Goal: Transaction & Acquisition: Book appointment/travel/reservation

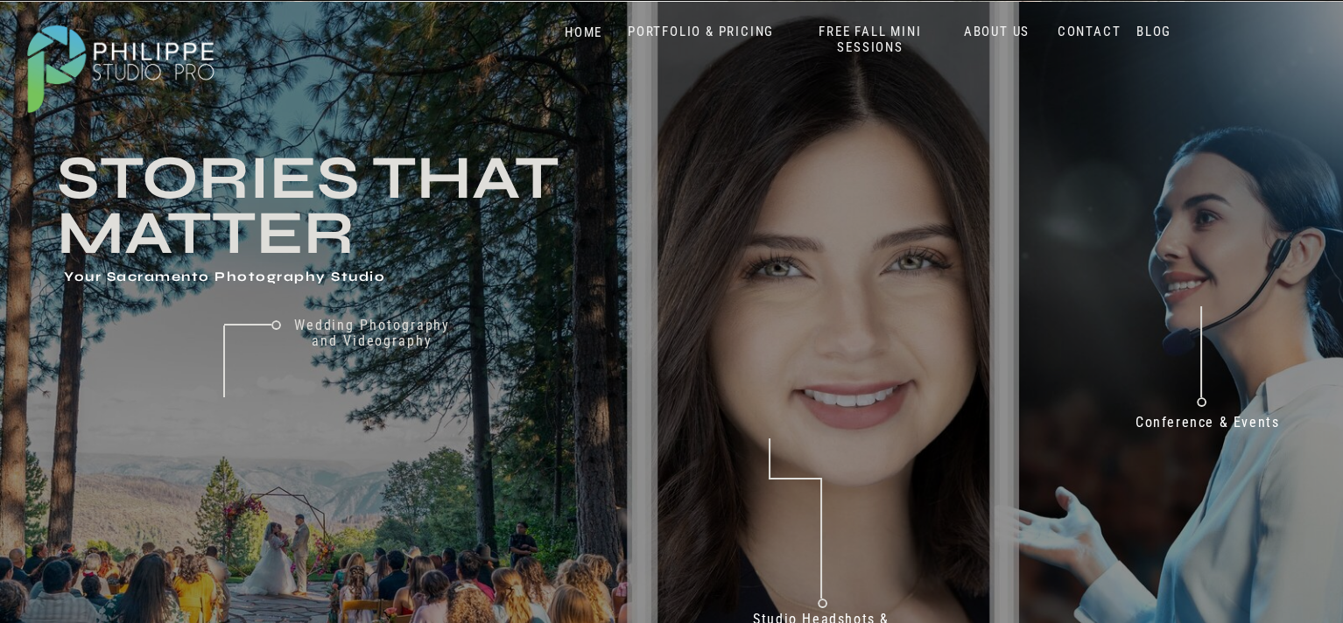
scroll to position [2081, 0]
click at [875, 27] on nav "FREE FALL MINI SESSIONS" at bounding box center [870, 40] width 145 height 32
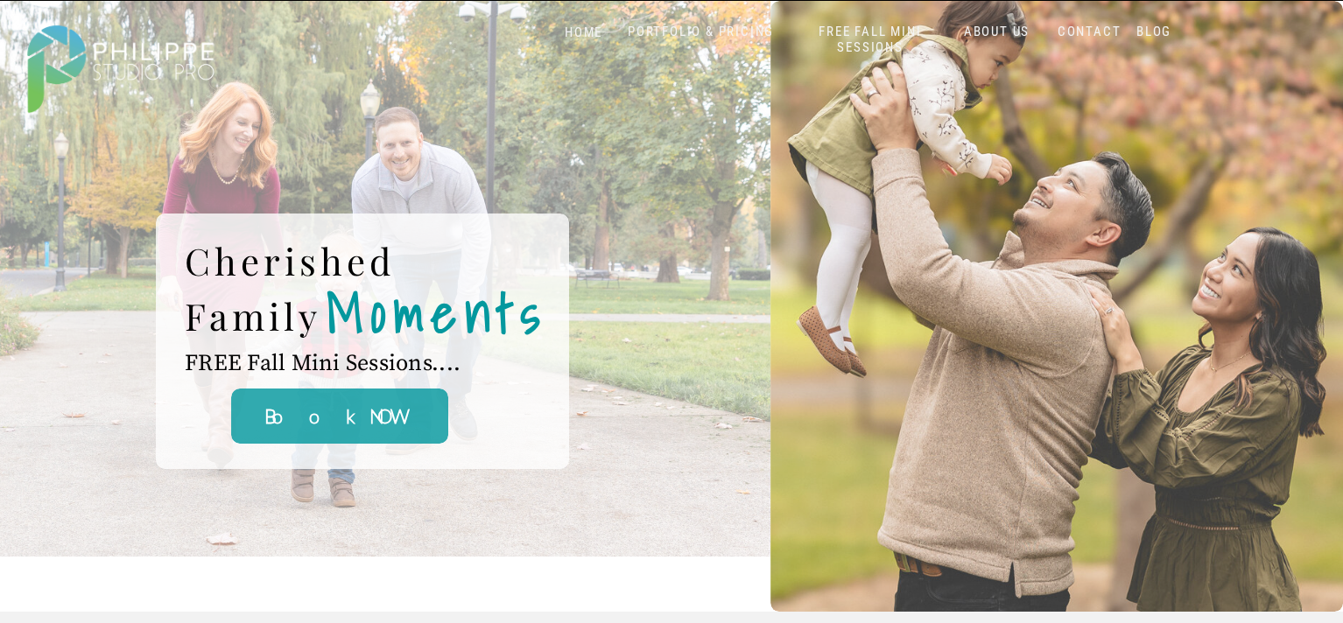
scroll to position [2081, 0]
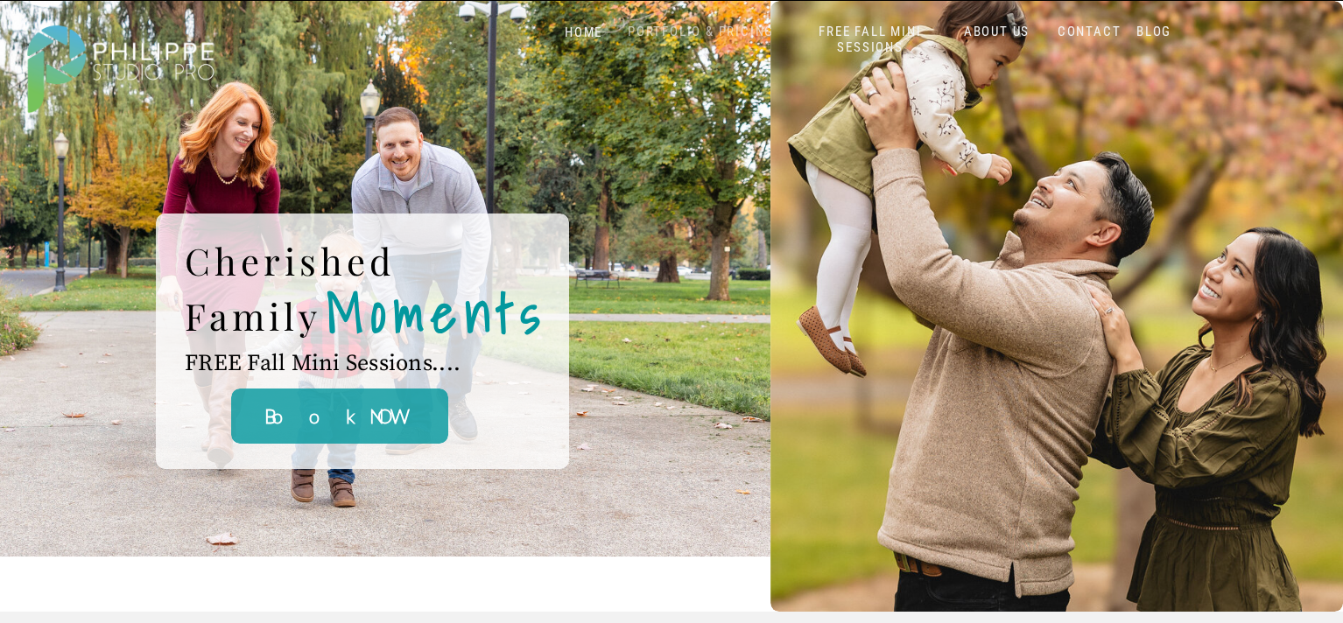
click at [680, 31] on nav "PORTFOLIO & PRICING" at bounding box center [701, 32] width 160 height 17
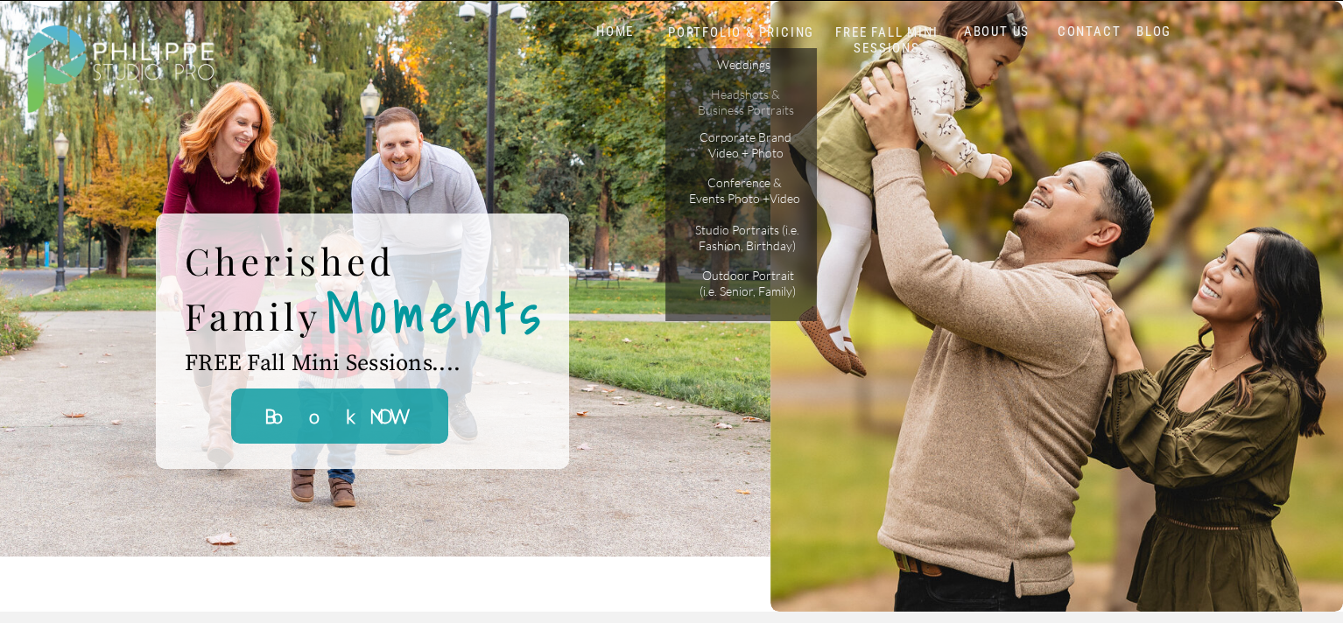
click at [729, 102] on p "Headshots & Business Portraits" at bounding box center [745, 102] width 99 height 31
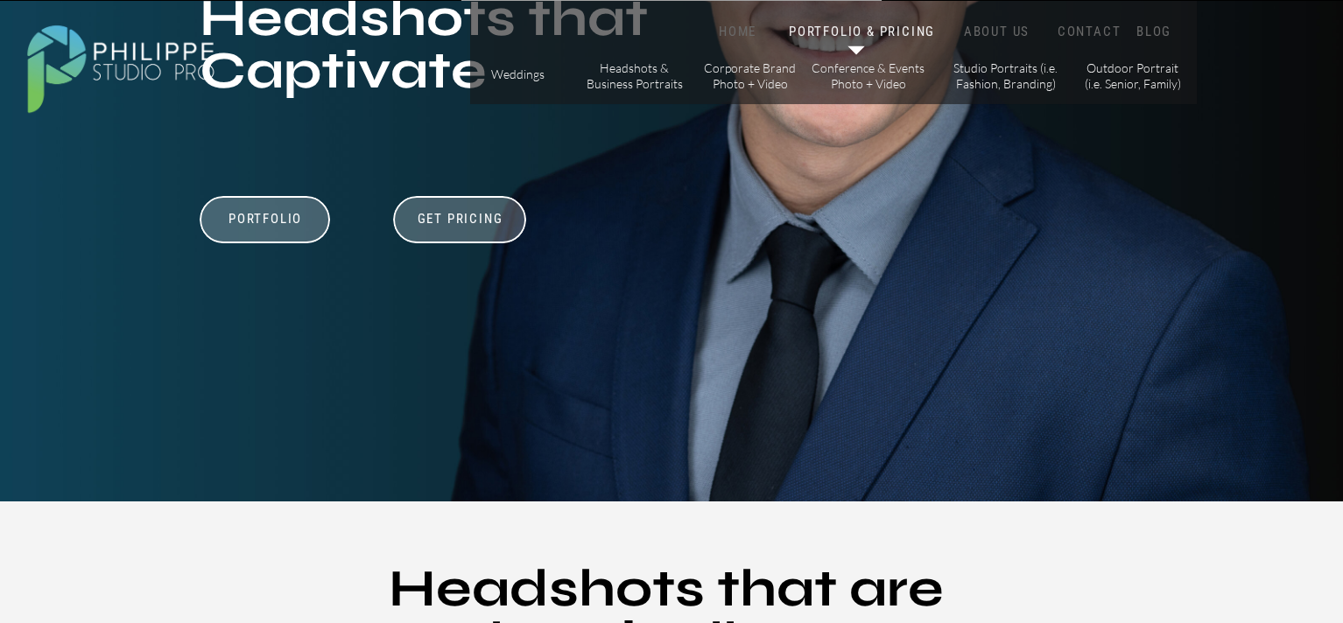
scroll to position [350, 0]
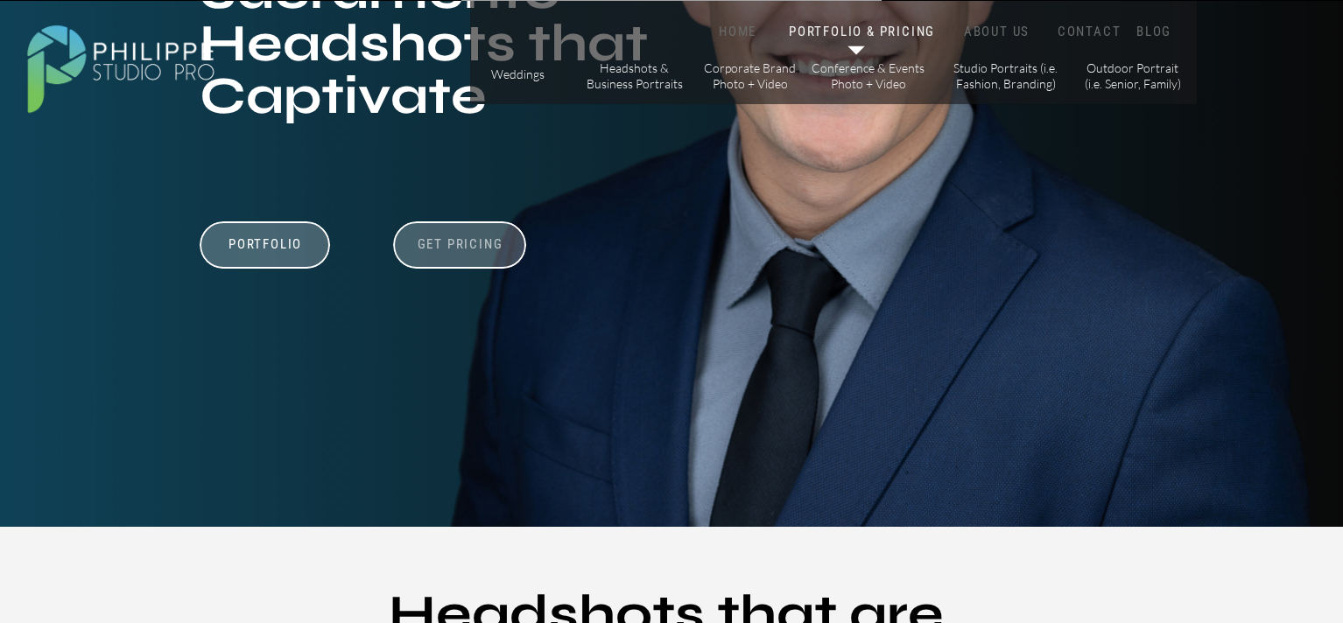
click at [479, 242] on h3 "Get Pricing" at bounding box center [459, 246] width 97 height 21
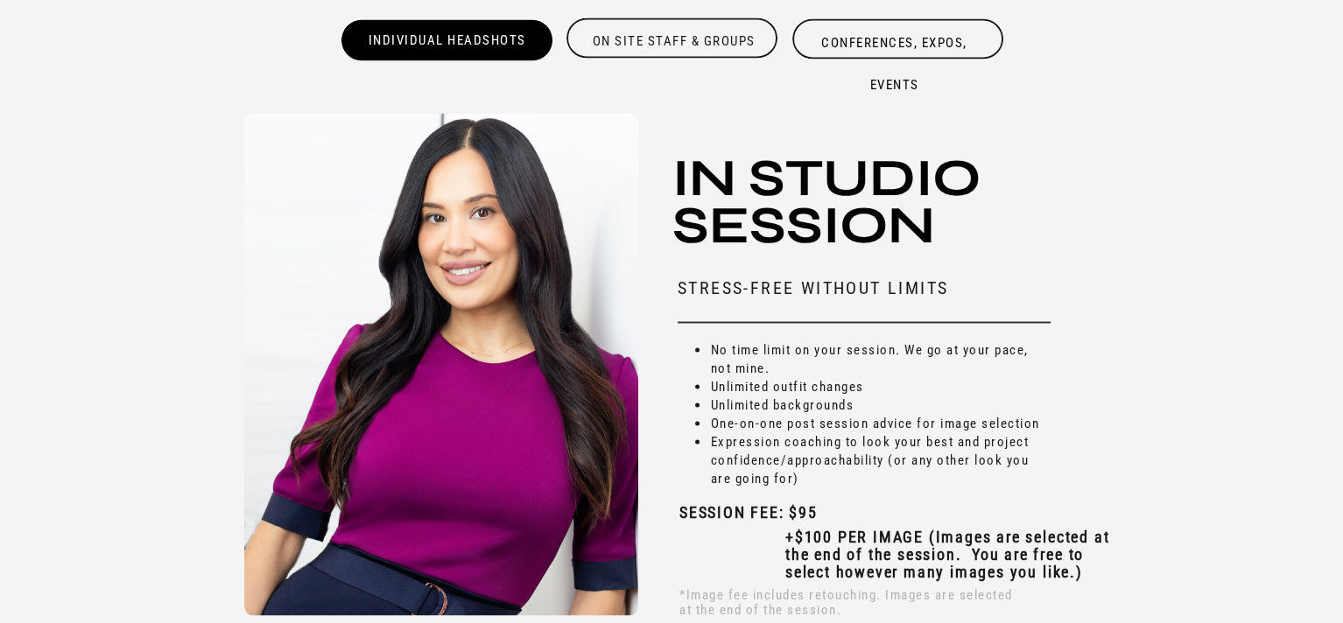
scroll to position [5174, 0]
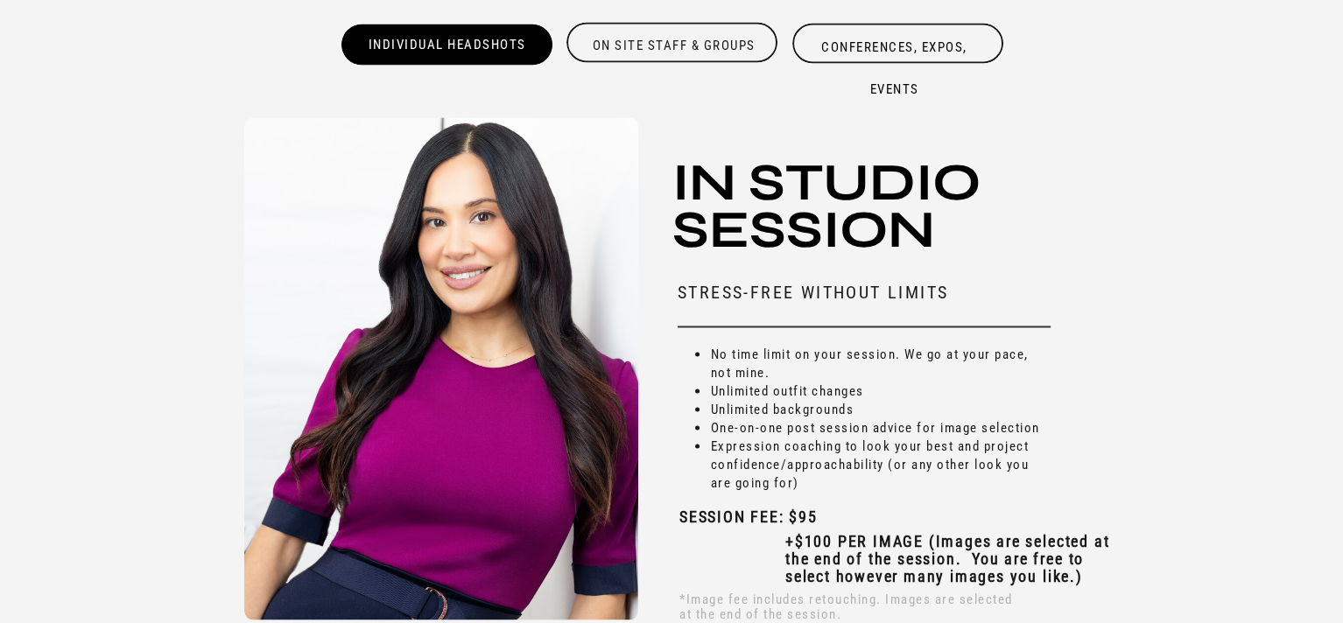
click at [457, 48] on div "Individual Headshots" at bounding box center [447, 44] width 214 height 40
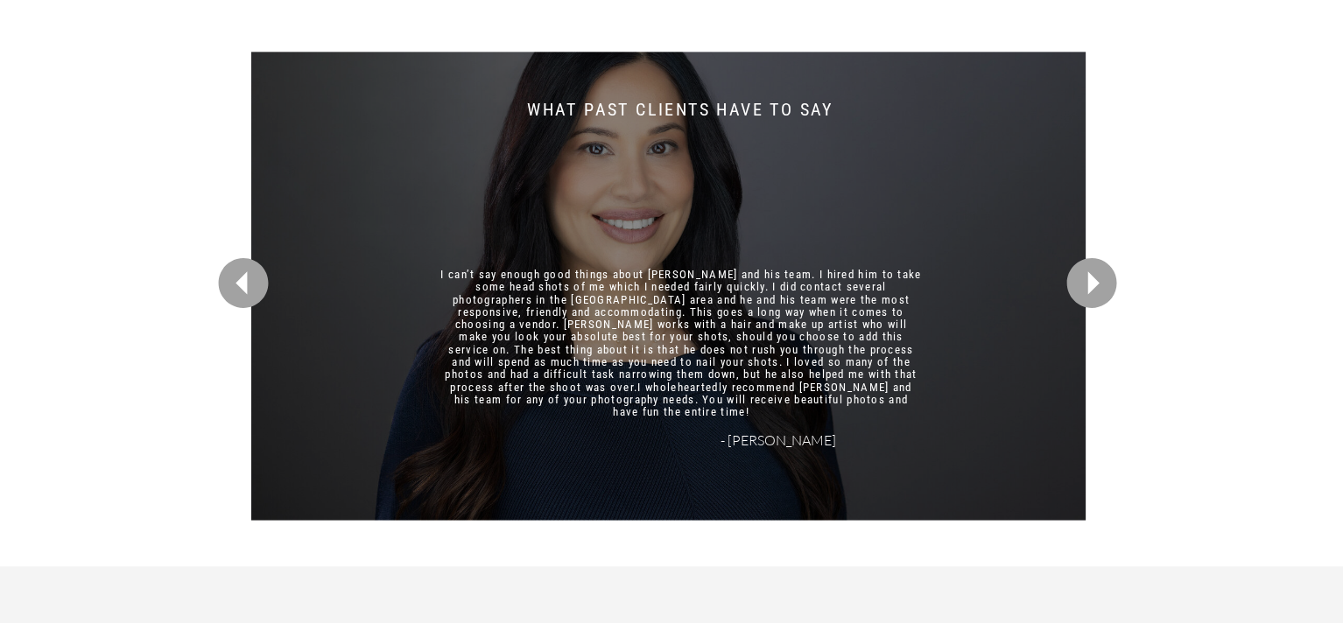
scroll to position [4299, 0]
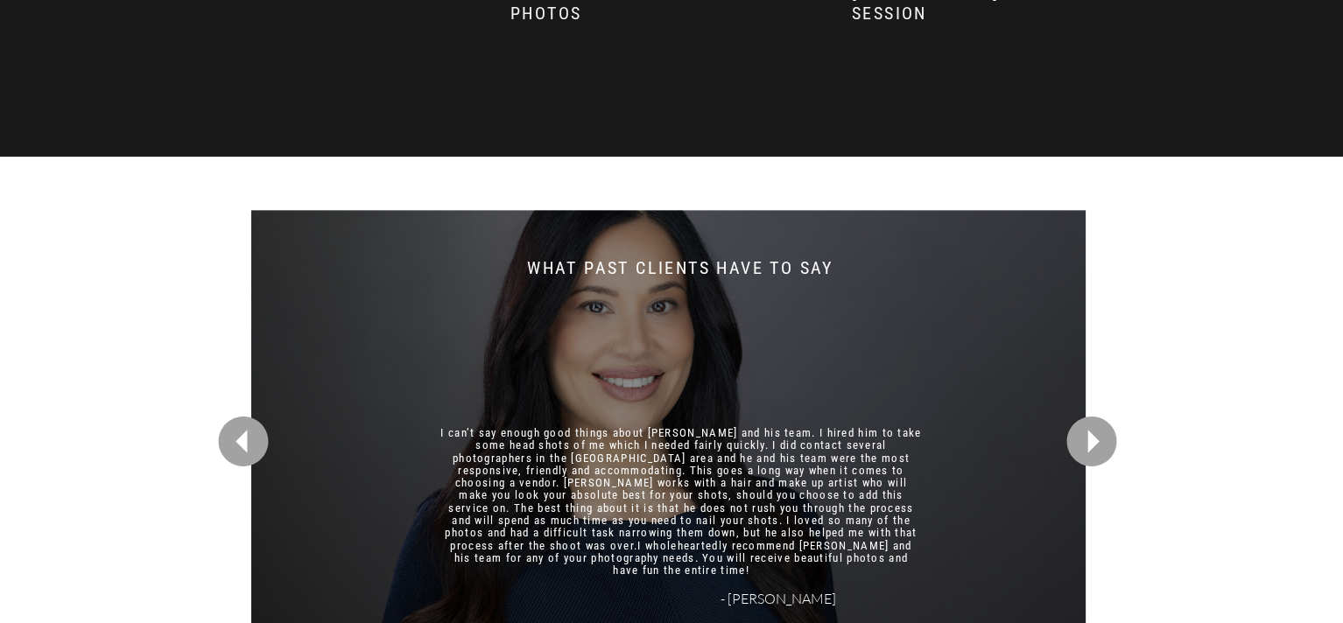
click at [1088, 437] on icon at bounding box center [1091, 441] width 61 height 61
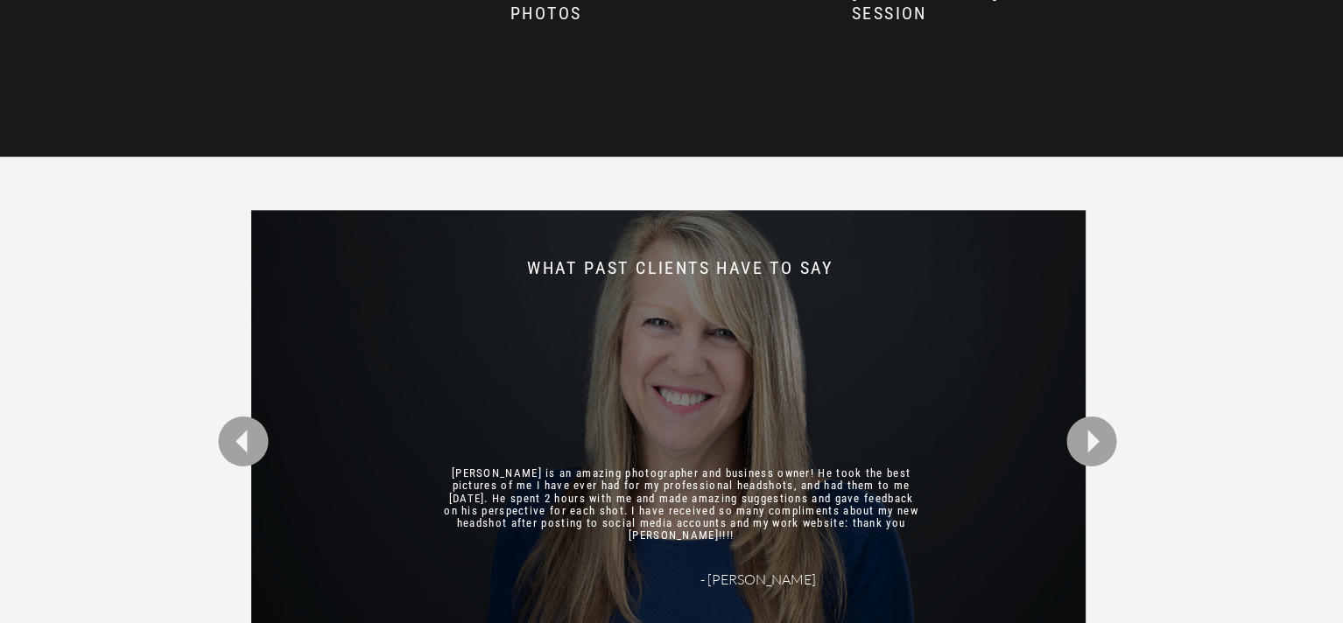
click at [1088, 438] on icon at bounding box center [1091, 441] width 61 height 61
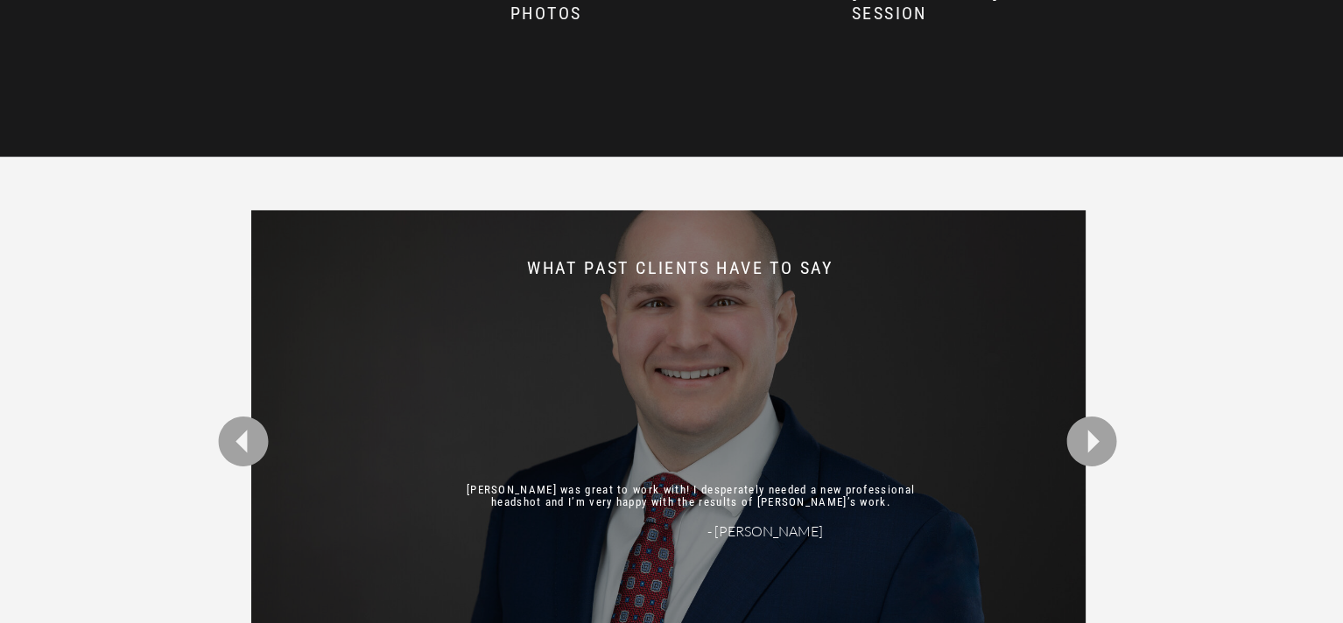
click at [1088, 438] on icon at bounding box center [1091, 441] width 61 height 61
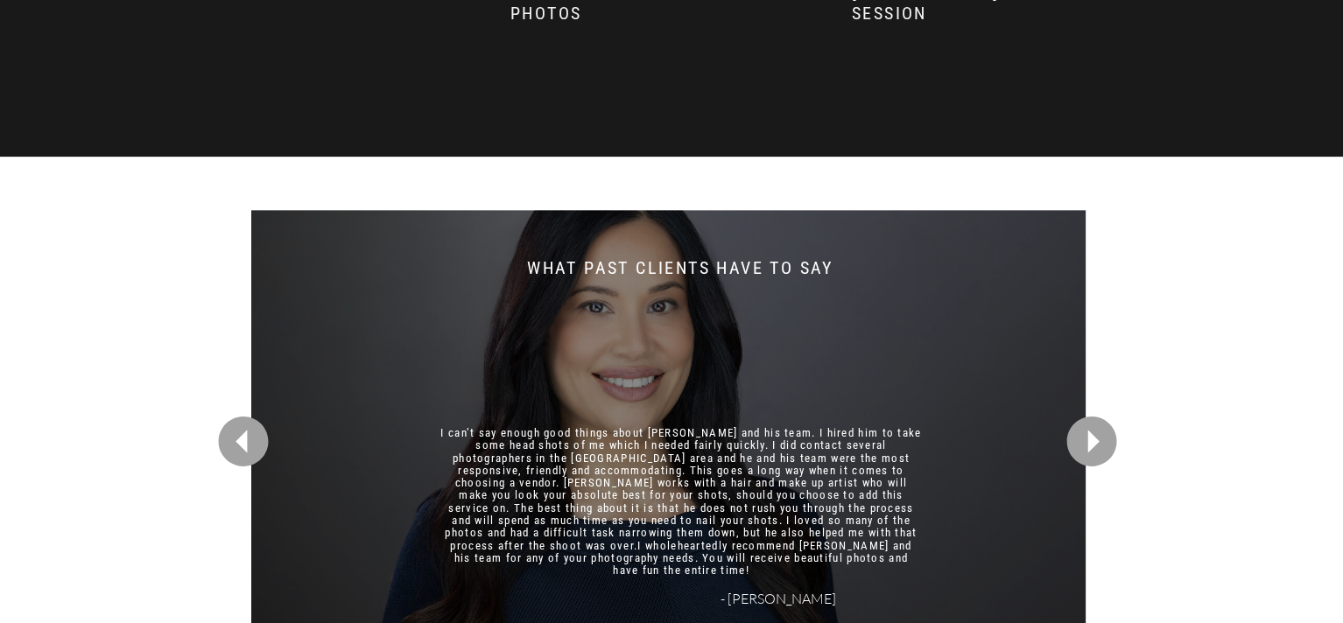
click at [1088, 439] on icon at bounding box center [1091, 441] width 61 height 61
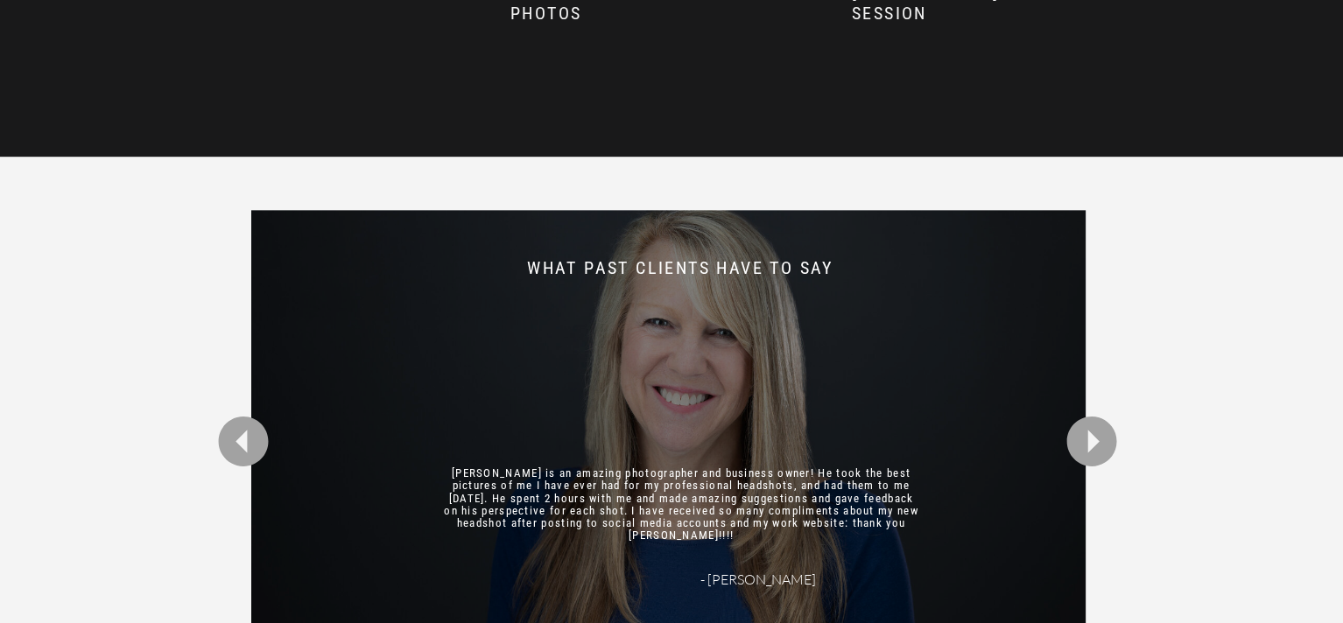
click at [1088, 439] on icon at bounding box center [1091, 441] width 61 height 61
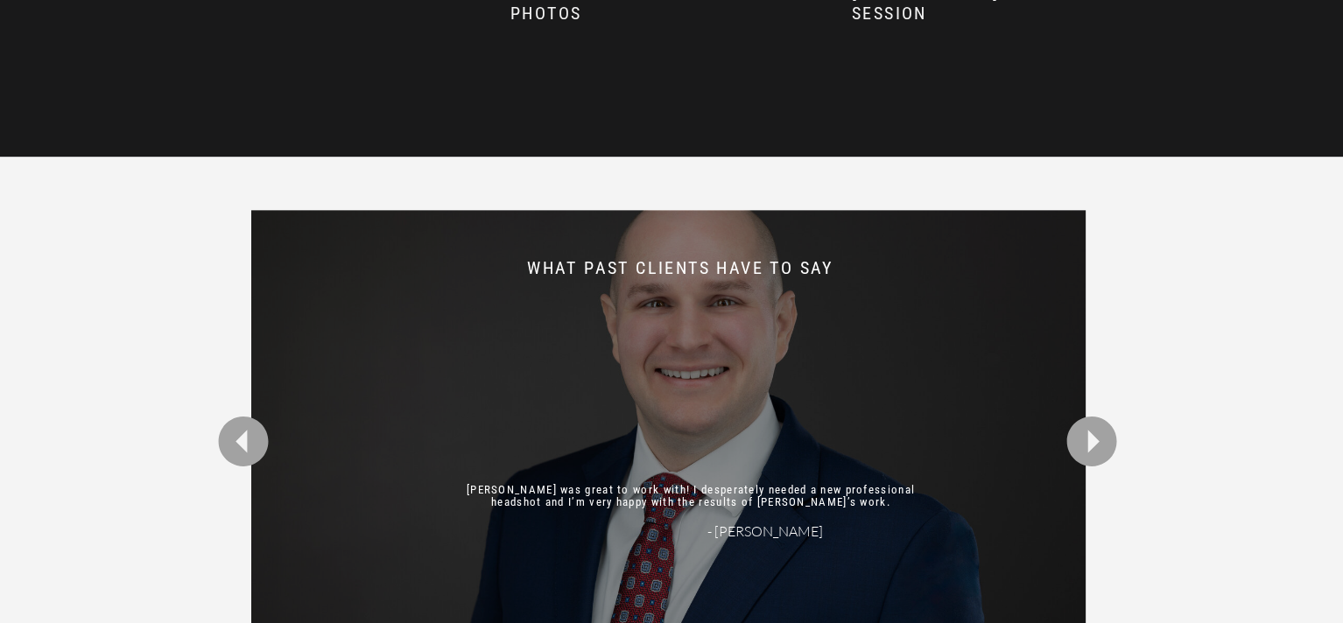
click at [1088, 439] on icon at bounding box center [1091, 441] width 61 height 61
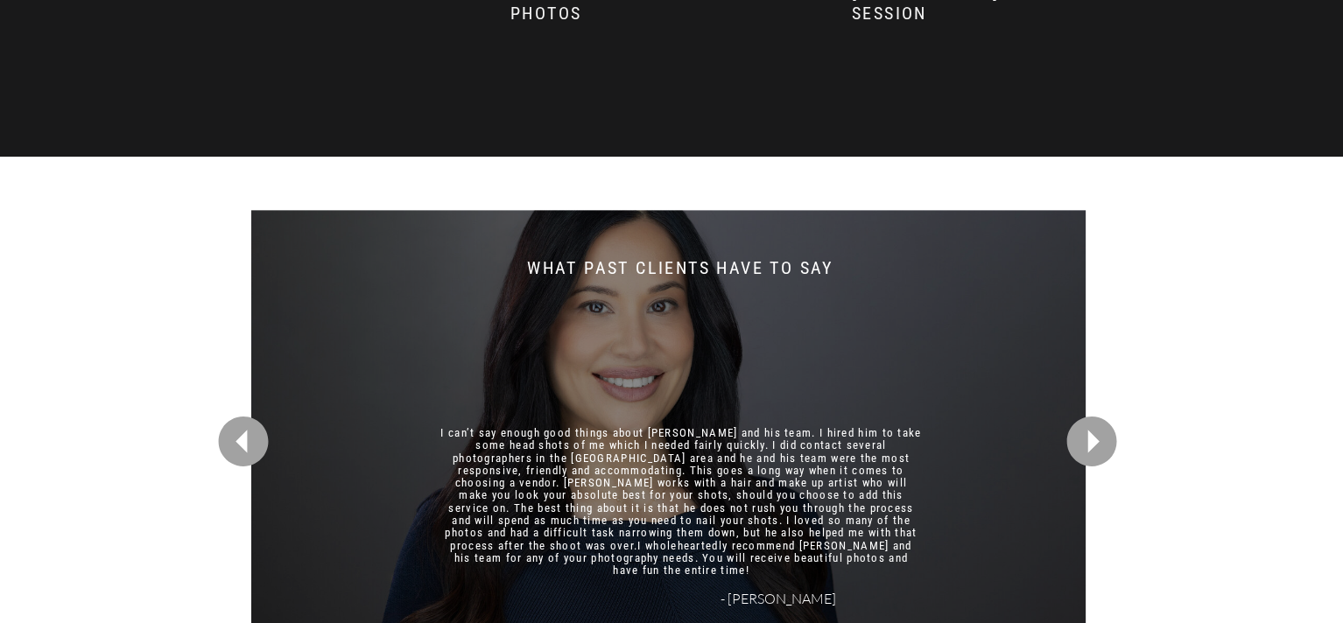
click at [1088, 439] on icon at bounding box center [1091, 441] width 61 height 61
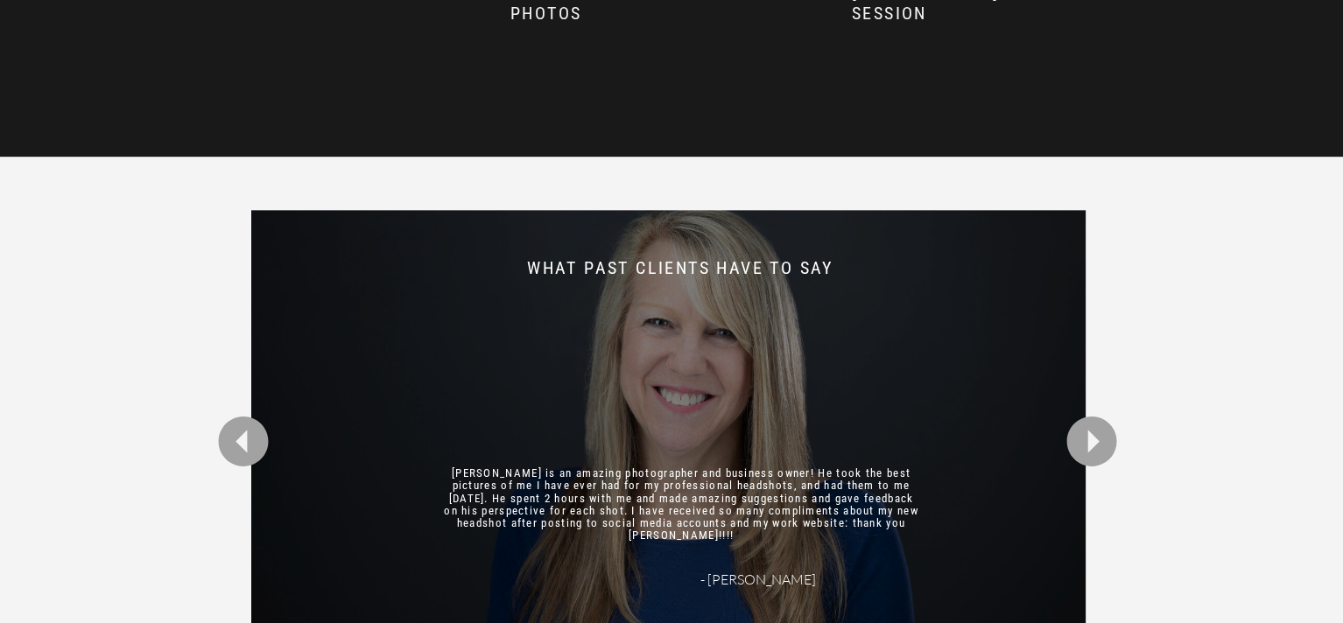
scroll to position [3948, 0]
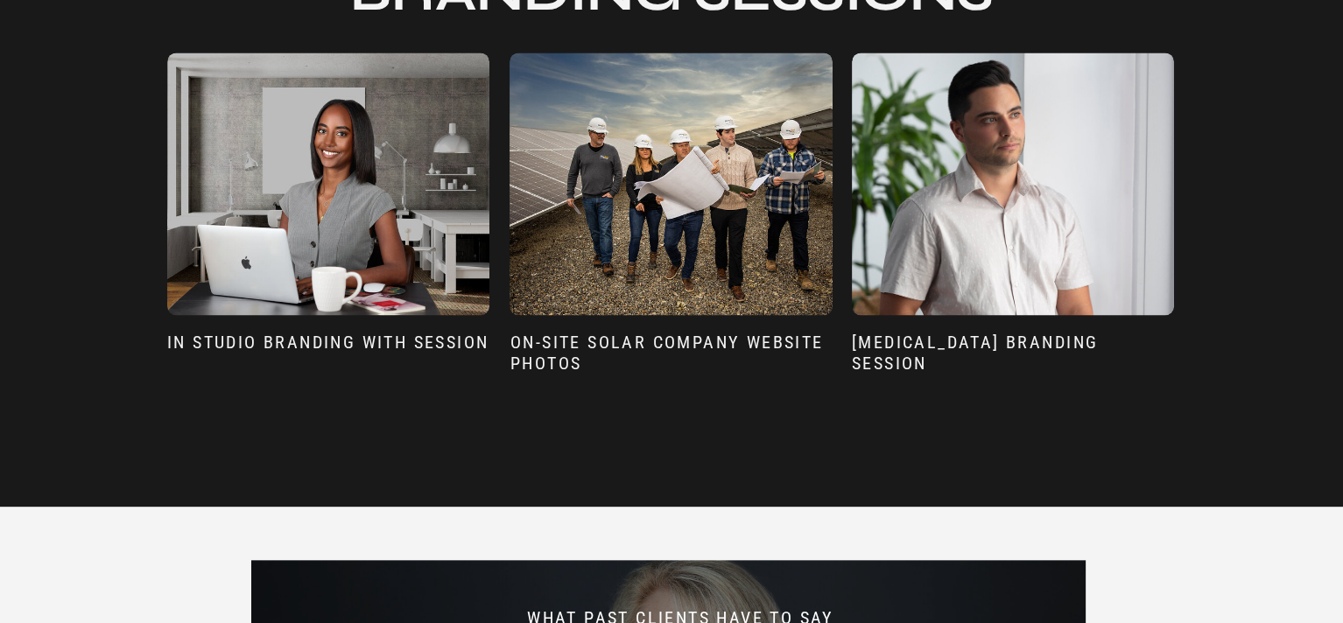
click at [340, 221] on div at bounding box center [328, 184] width 322 height 263
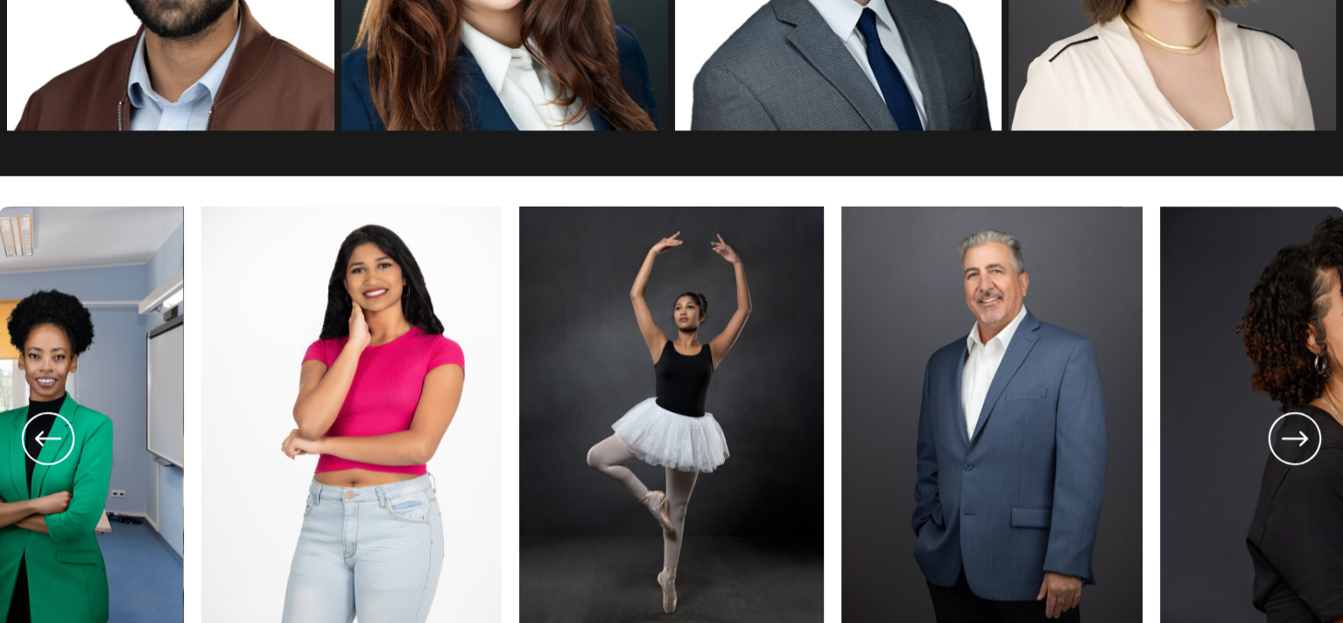
scroll to position [3073, 0]
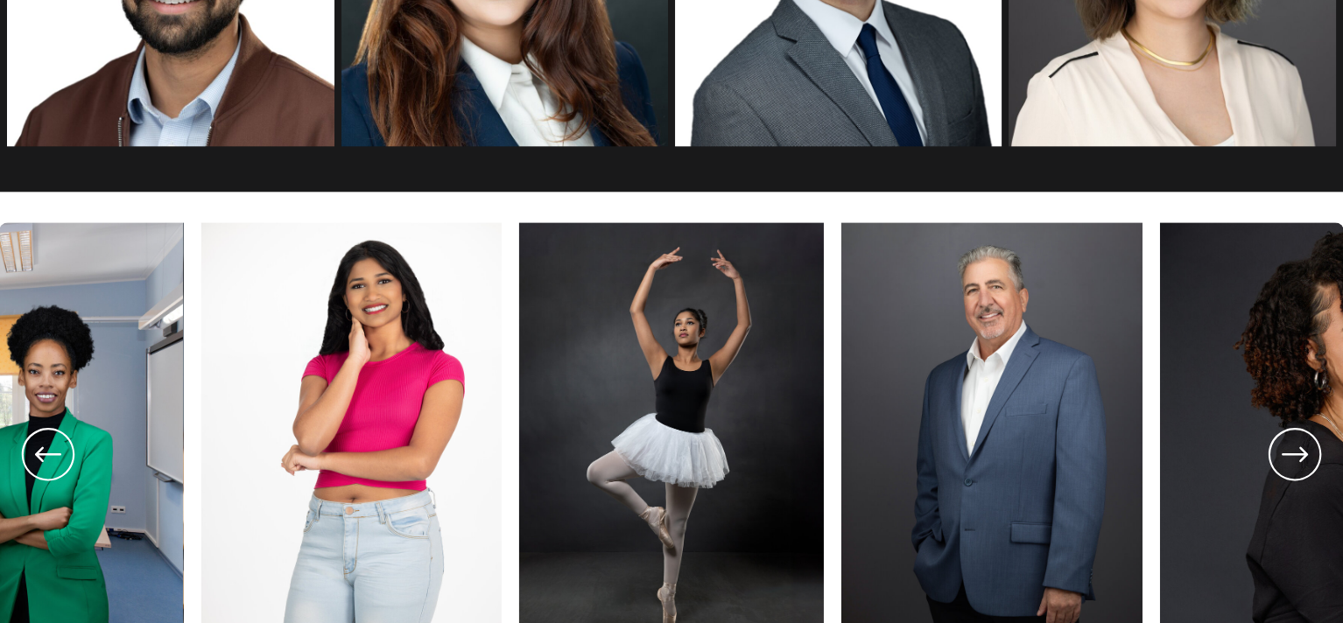
click at [1298, 467] on icon at bounding box center [1294, 454] width 63 height 65
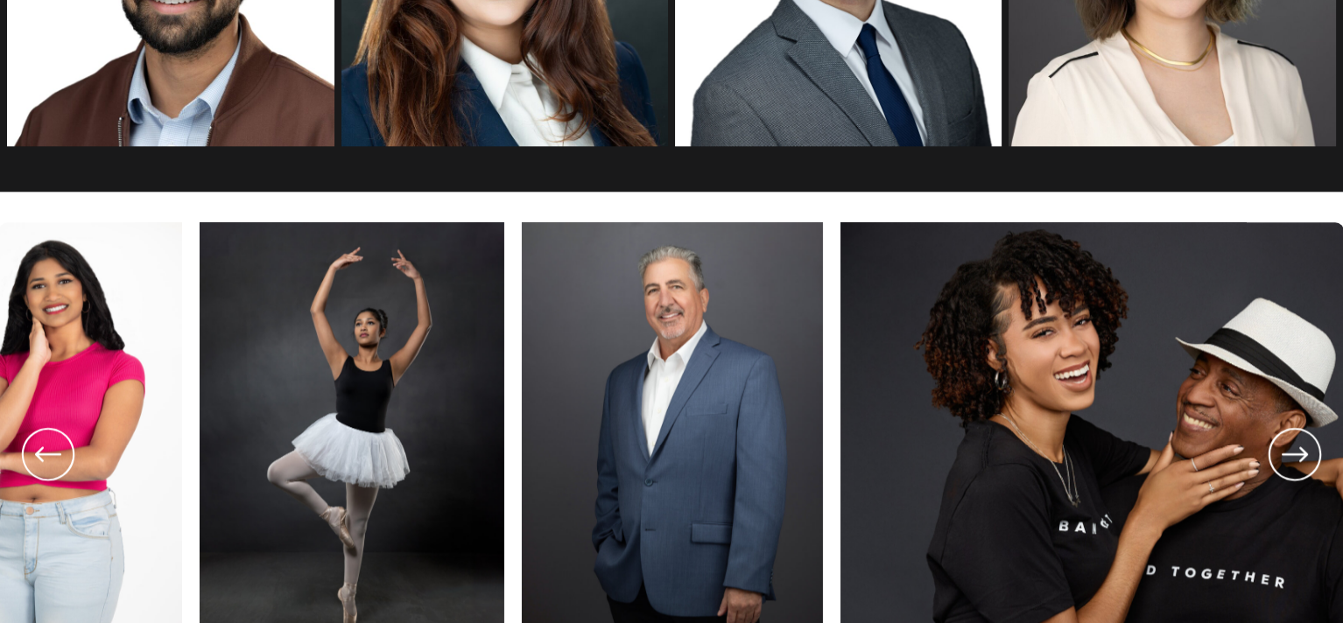
click at [1297, 467] on icon at bounding box center [1294, 454] width 63 height 65
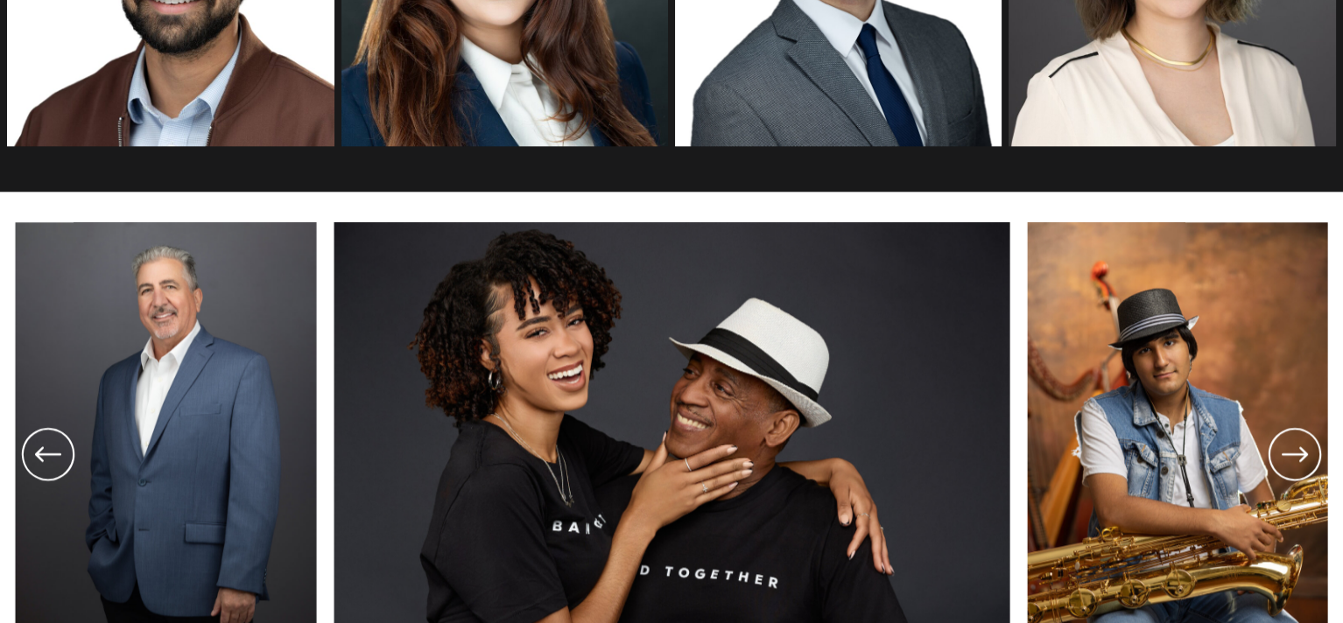
click at [1297, 467] on icon at bounding box center [1294, 454] width 63 height 65
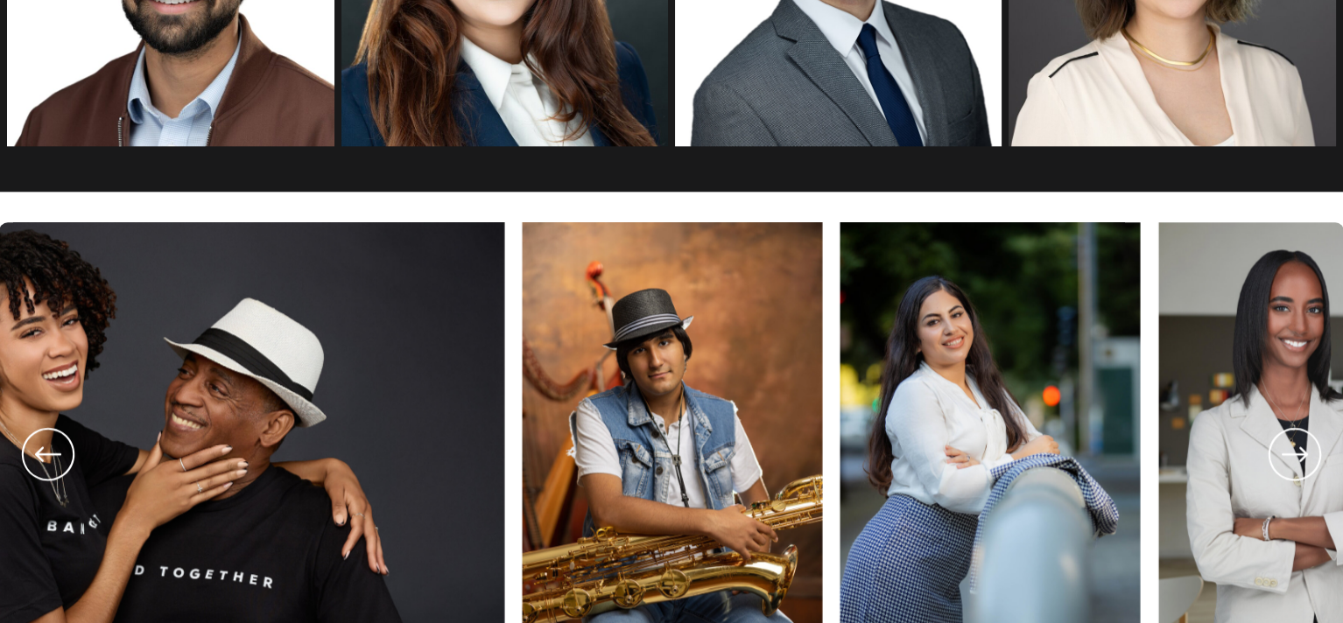
click at [1297, 467] on icon at bounding box center [1294, 454] width 63 height 65
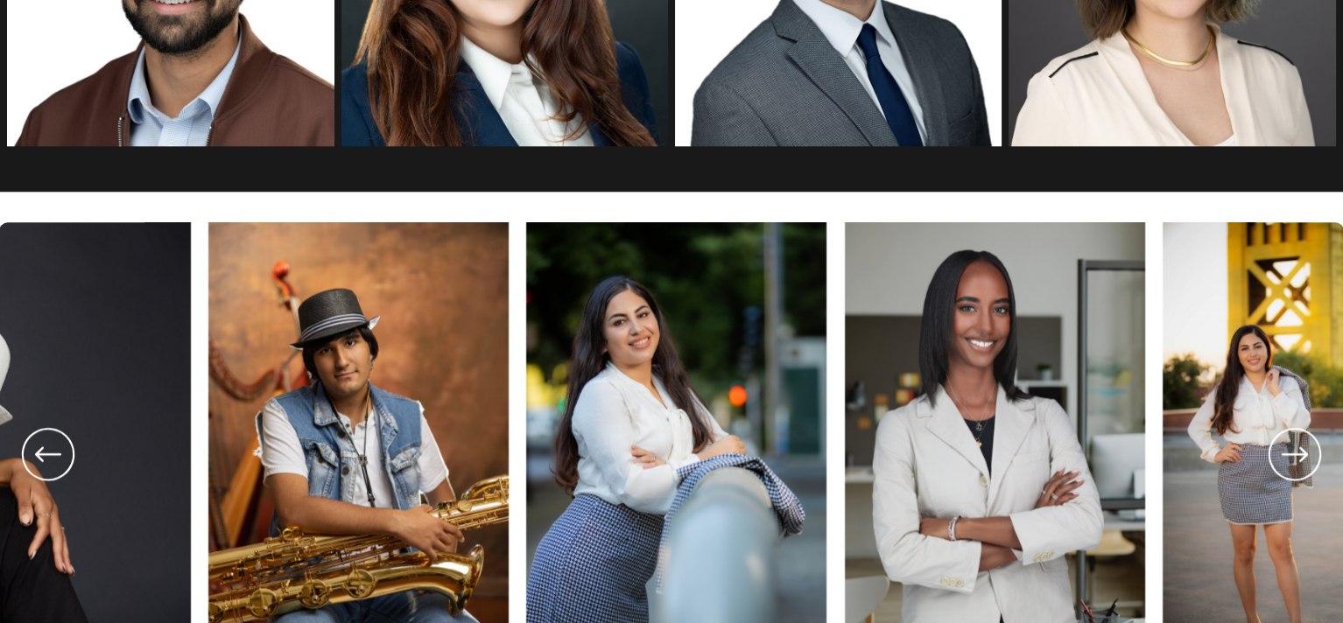
click at [1296, 467] on icon at bounding box center [1294, 454] width 63 height 65
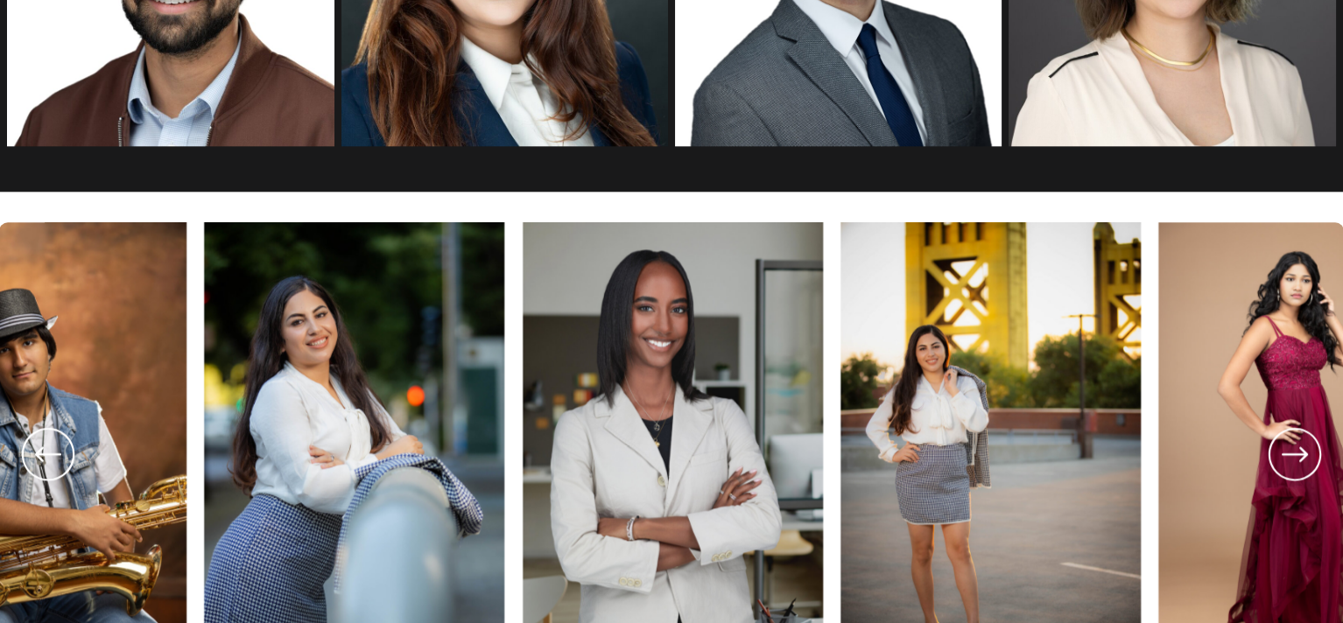
click at [1295, 467] on icon at bounding box center [1294, 454] width 63 height 65
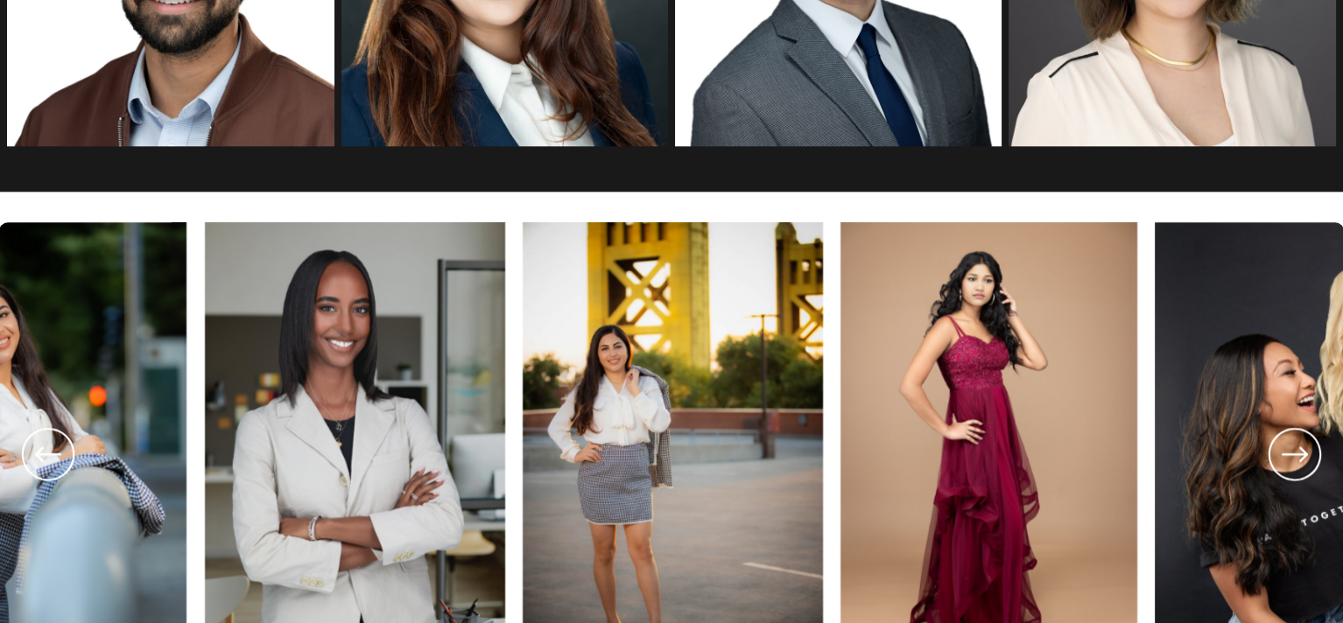
click at [1295, 467] on icon at bounding box center [1294, 454] width 63 height 65
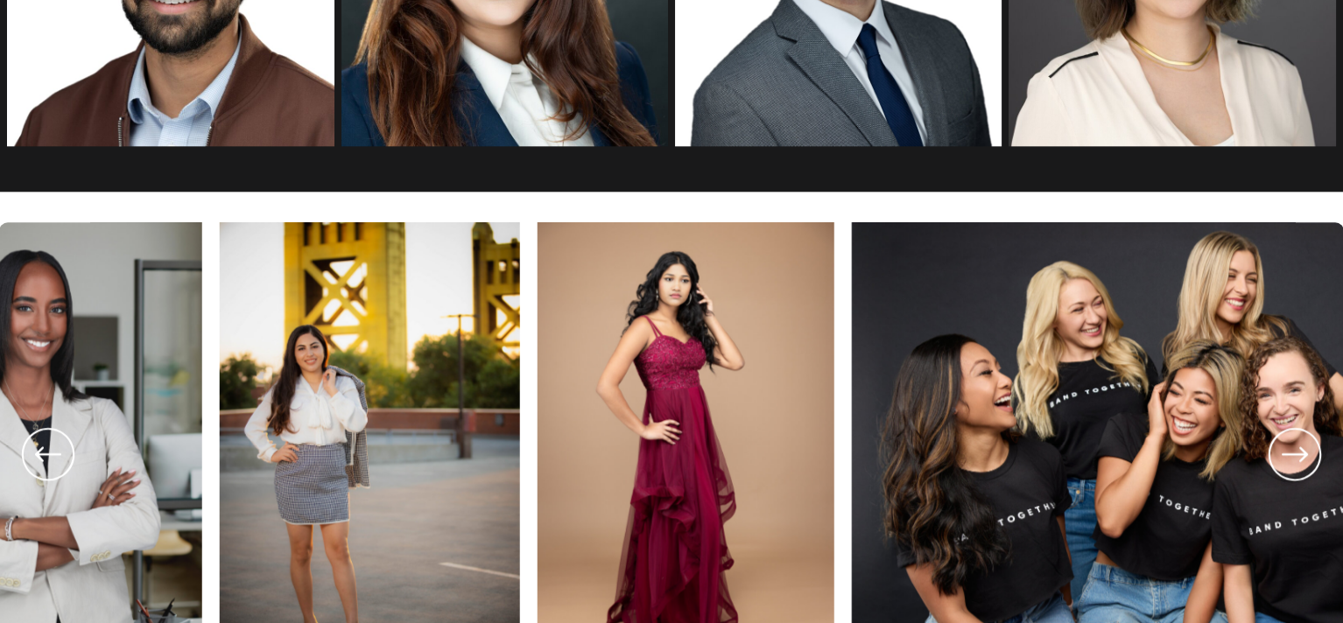
click at [1295, 467] on icon at bounding box center [1294, 454] width 63 height 65
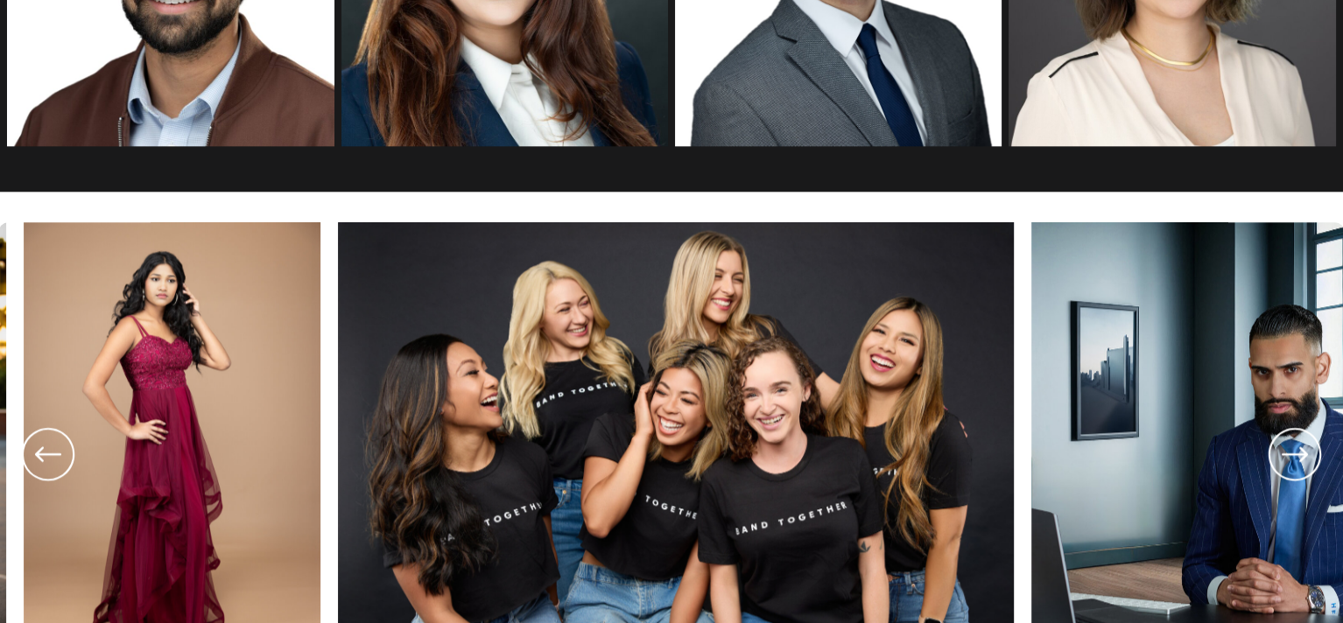
click at [1295, 467] on icon at bounding box center [1294, 454] width 63 height 65
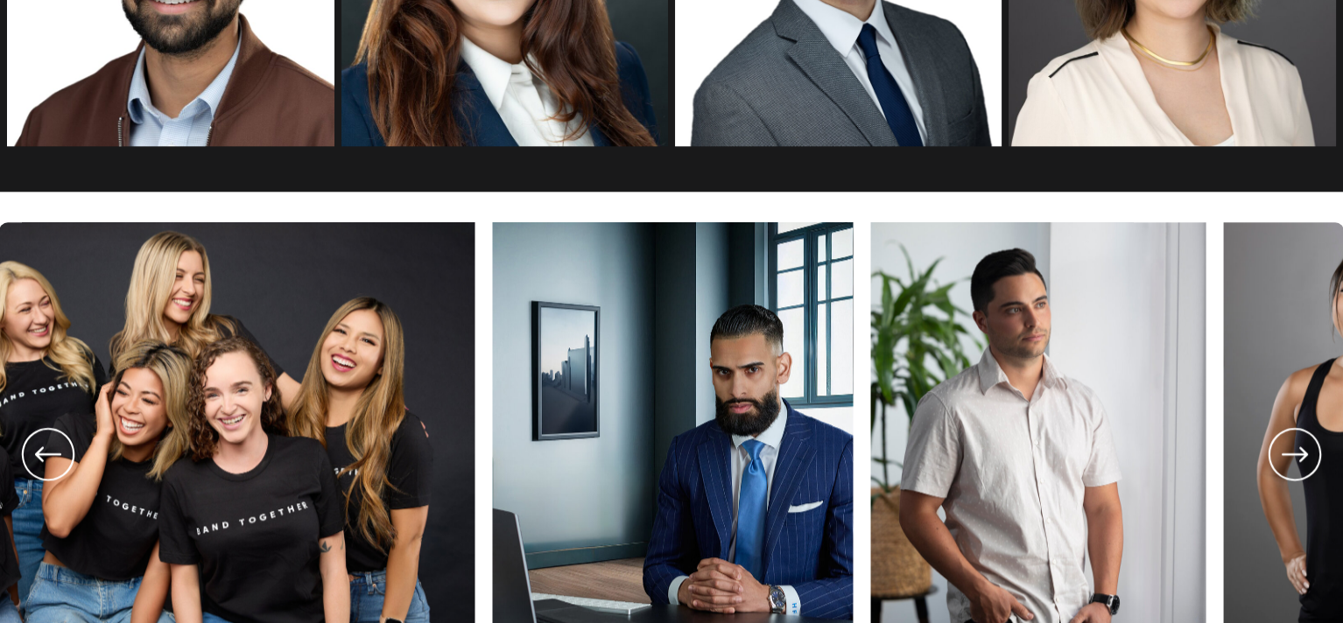
click at [1295, 466] on icon at bounding box center [1294, 454] width 63 height 65
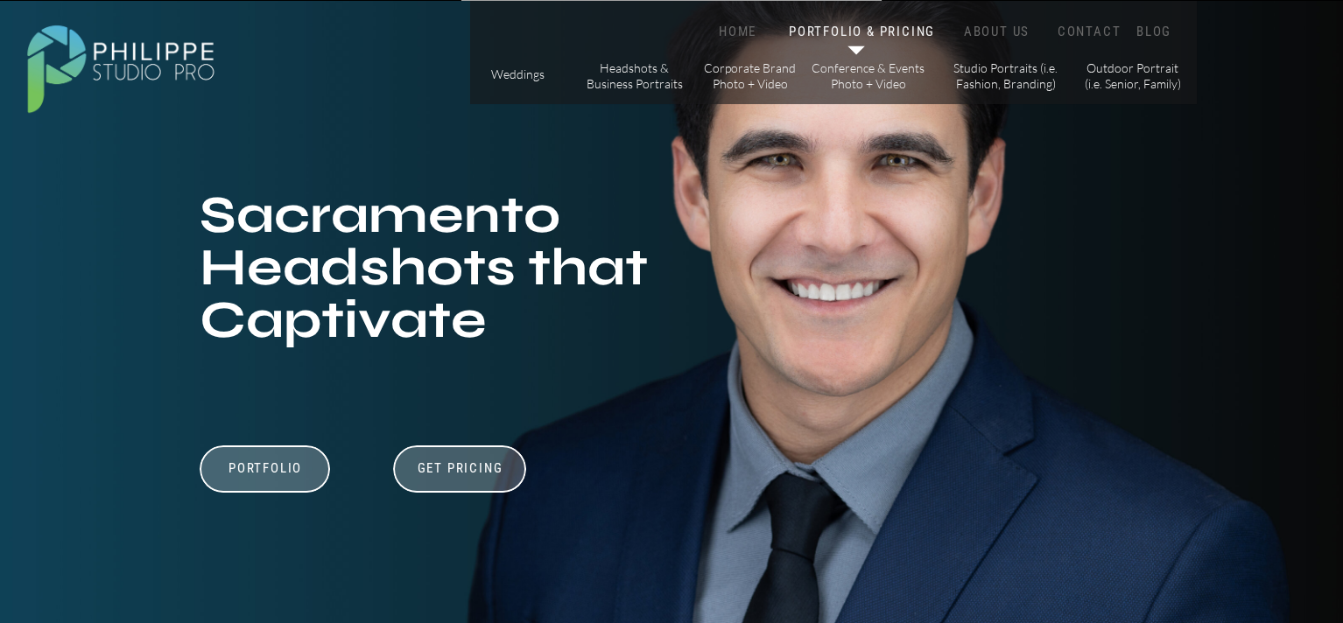
scroll to position [350, 0]
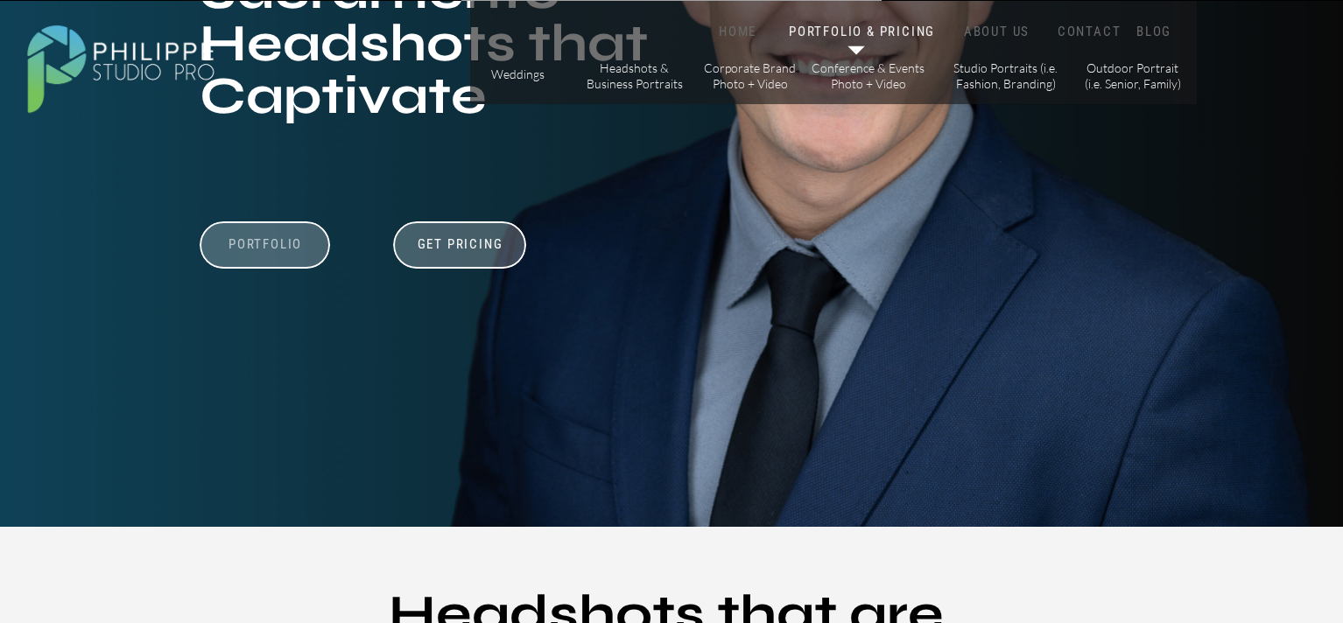
click at [290, 239] on h3 "Portfolio" at bounding box center [265, 252] width 121 height 33
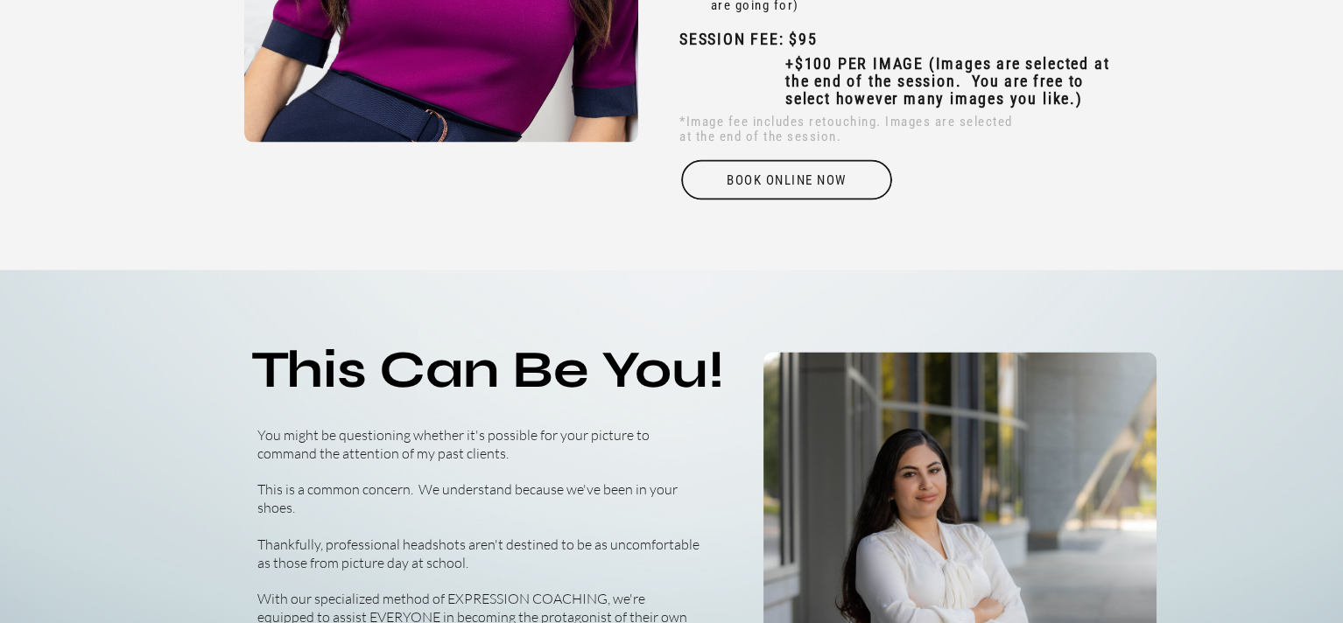
scroll to position [5650, 0]
click at [777, 186] on div "Book online Now" at bounding box center [786, 181] width 214 height 40
